Goal: Find specific page/section: Find specific page/section

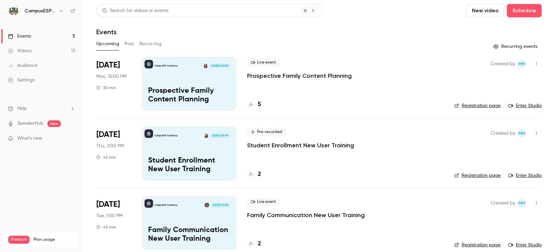
scroll to position [7, 0]
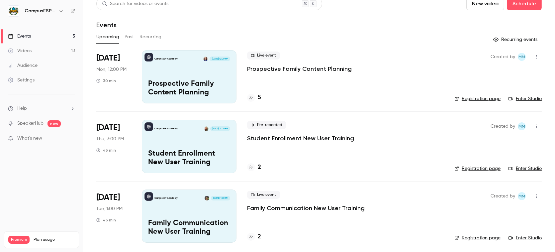
click at [259, 97] on h4 "5" at bounding box center [259, 97] width 3 height 9
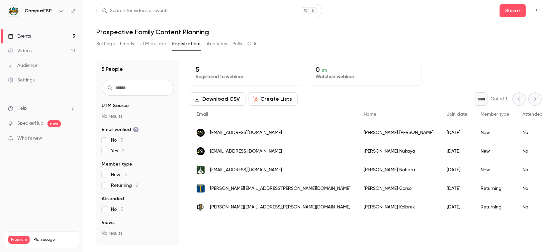
click at [38, 37] on link "Events 5" at bounding box center [41, 36] width 83 height 15
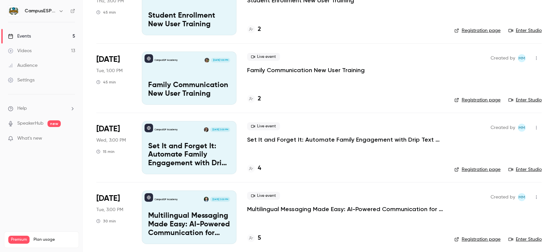
scroll to position [148, 0]
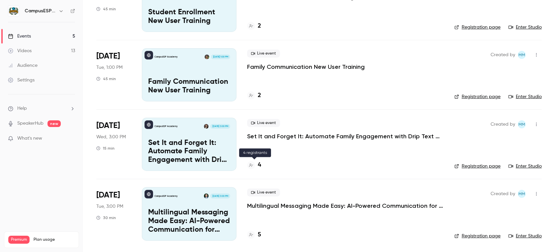
click at [257, 162] on div "4" at bounding box center [254, 164] width 14 height 9
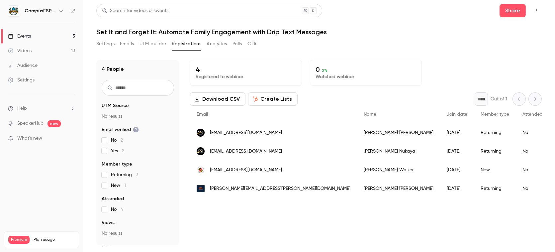
click at [37, 36] on link "Events 5" at bounding box center [41, 36] width 83 height 15
